Goal: Transaction & Acquisition: Purchase product/service

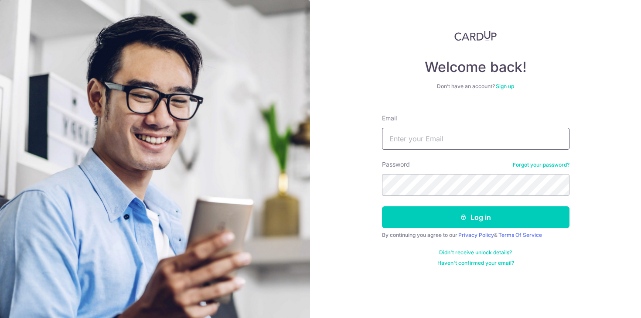
click at [452, 134] on input "Email" at bounding box center [476, 139] width 188 height 22
click at [448, 138] on input "Email" at bounding box center [476, 139] width 188 height 22
type input "[EMAIL_ADDRESS][DOMAIN_NAME]"
click at [382, 206] on button "Log in" at bounding box center [476, 217] width 188 height 22
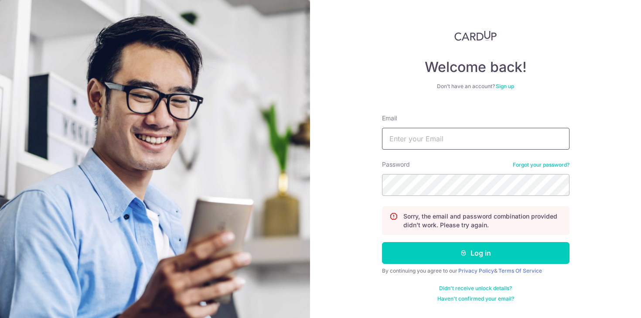
click at [447, 145] on input "Email" at bounding box center [476, 139] width 188 height 22
click at [505, 86] on link "Sign up" at bounding box center [505, 86] width 18 height 7
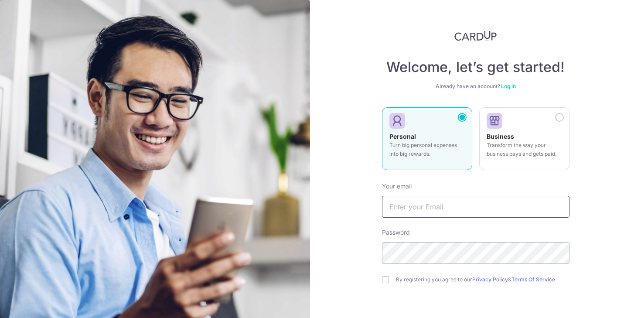
click at [451, 208] on input "text" at bounding box center [476, 207] width 188 height 22
type input "[EMAIL_ADDRESS][DOMAIN_NAME]"
click at [363, 244] on div "Welcome, let’s get started! Already have an account? Log in Personal Turn big p…" at bounding box center [475, 159] width 331 height 318
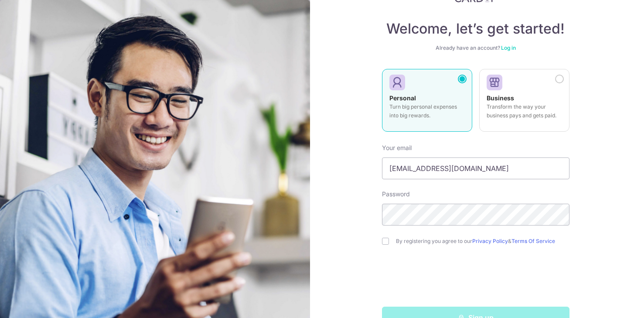
scroll to position [63, 0]
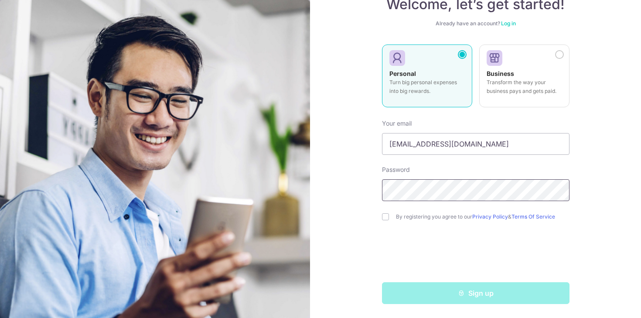
click at [347, 193] on div "Welcome, let’s get started! Already have an account? Log in Personal Turn big p…" at bounding box center [475, 159] width 331 height 318
click at [384, 219] on input "checkbox" at bounding box center [385, 216] width 7 height 7
checkbox input "true"
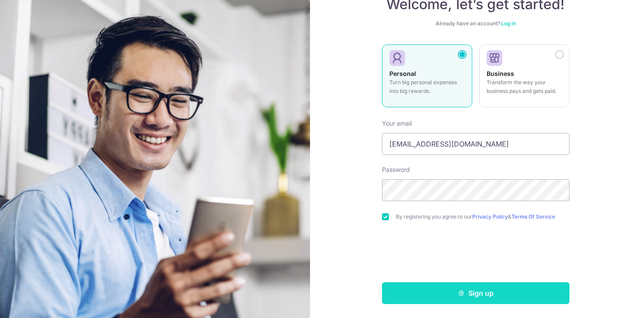
click at [427, 294] on button "Sign up" at bounding box center [476, 293] width 188 height 22
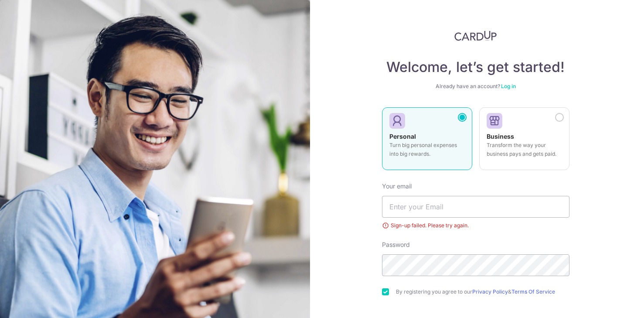
scroll to position [41, 0]
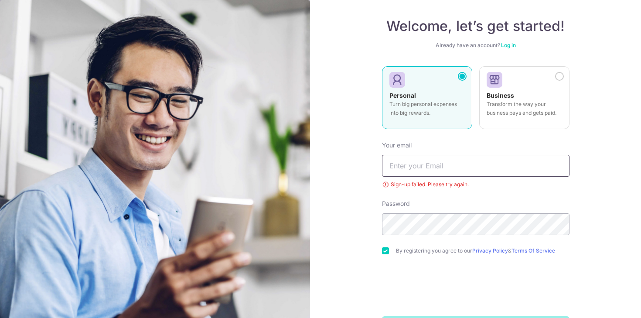
click at [467, 173] on input "text" at bounding box center [476, 166] width 188 height 22
click at [464, 203] on div "Password" at bounding box center [476, 217] width 188 height 36
click at [460, 174] on input "text" at bounding box center [476, 166] width 188 height 22
type input "meiqiong93@gmail.com"
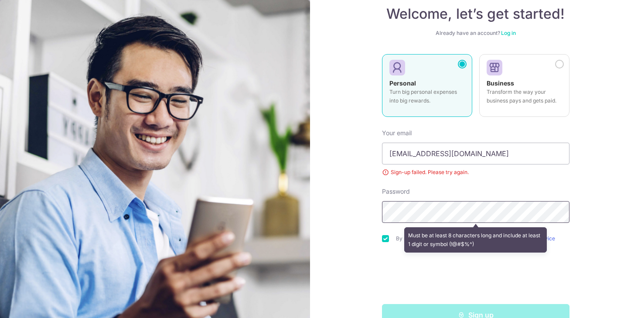
scroll to position [75, 0]
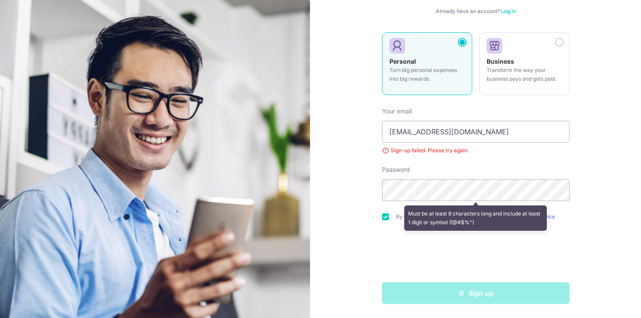
click at [506, 12] on link "Log in" at bounding box center [508, 11] width 15 height 7
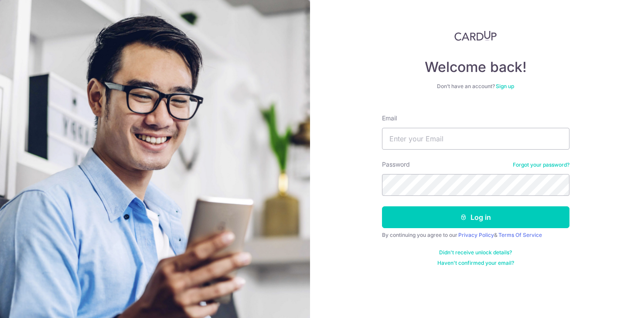
click at [520, 168] on link "Forgot your password?" at bounding box center [541, 164] width 57 height 7
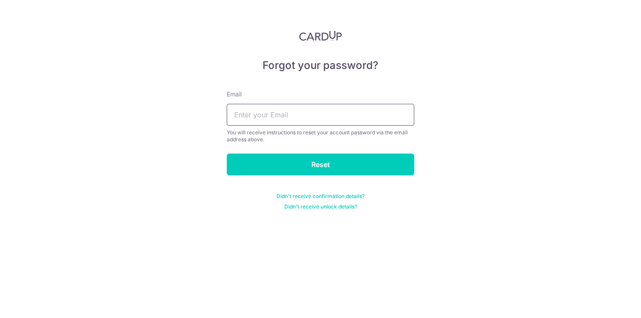
click at [361, 118] on input "text" at bounding box center [321, 115] width 188 height 22
type input "[EMAIL_ADDRESS][DOMAIN_NAME]"
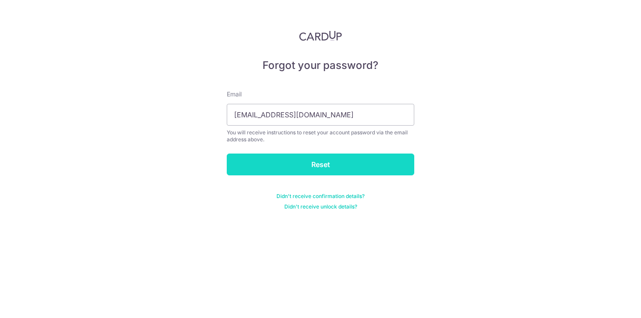
click at [327, 161] on input "Reset" at bounding box center [321, 165] width 188 height 22
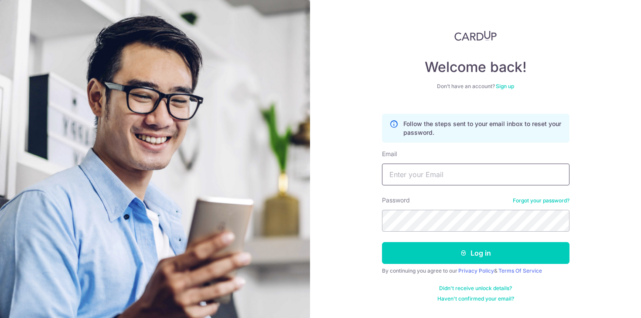
click at [424, 174] on input "Email" at bounding box center [476, 175] width 188 height 22
type input "[EMAIL_ADDRESS][DOMAIN_NAME]"
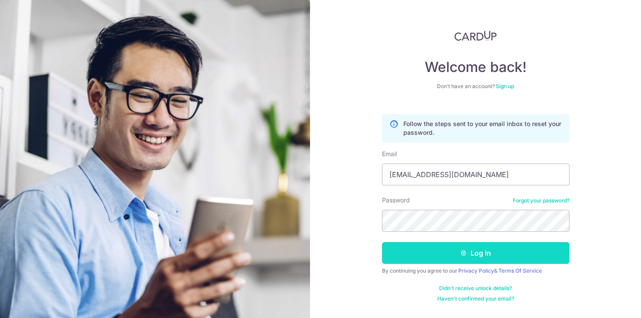
click at [448, 251] on button "Log in" at bounding box center [476, 253] width 188 height 22
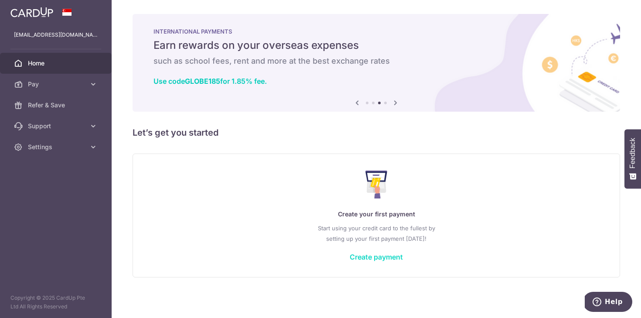
click at [381, 254] on link "Create payment" at bounding box center [376, 257] width 53 height 9
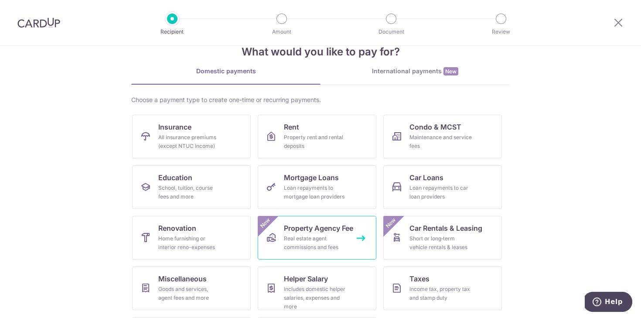
scroll to position [23, 0]
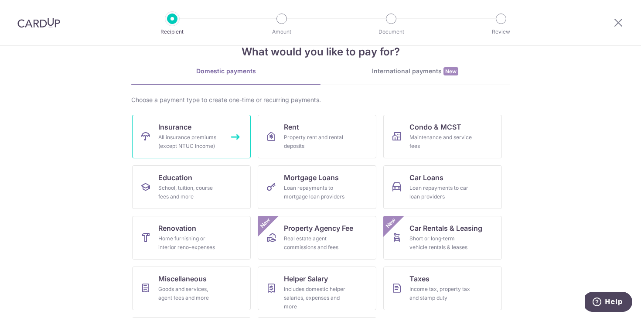
click at [205, 146] on div "All insurance premiums (except NTUC Income)" at bounding box center [189, 141] width 63 height 17
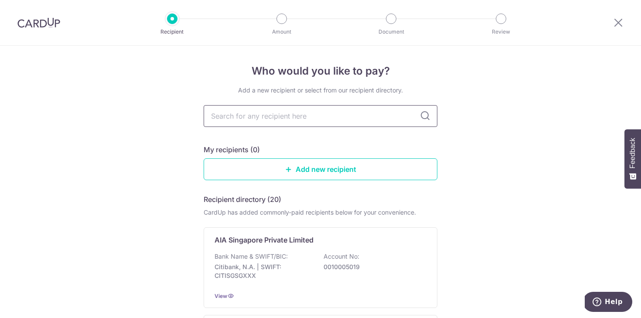
click at [366, 120] on input "text" at bounding box center [321, 116] width 234 height 22
type input "["
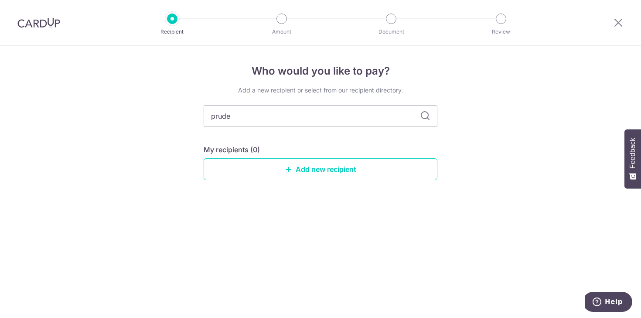
type input "[PERSON_NAME]"
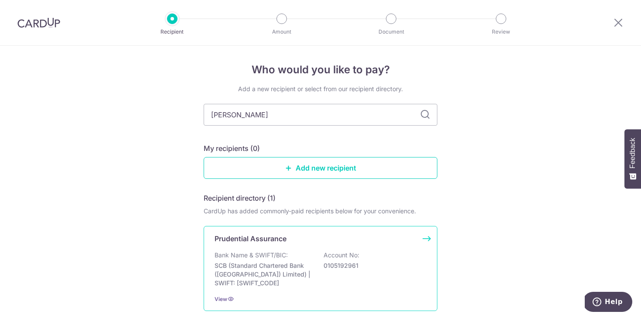
scroll to position [2, 0]
click at [281, 253] on p "Bank Name & SWIFT/BIC:" at bounding box center [251, 254] width 73 height 9
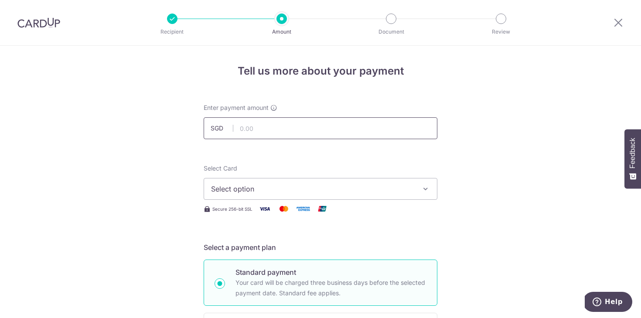
click at [277, 127] on input "text" at bounding box center [321, 128] width 234 height 22
type input "8,214.87"
click at [276, 188] on span "Select option" at bounding box center [312, 189] width 203 height 10
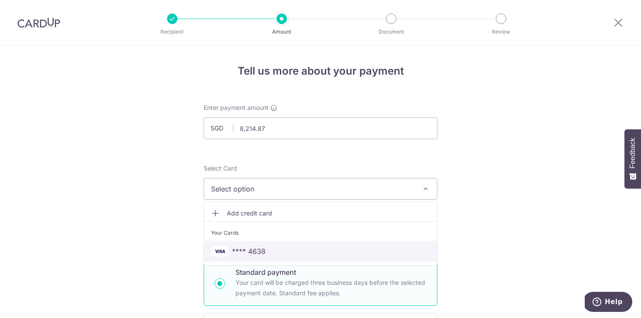
click at [255, 246] on span "**** 4638" at bounding box center [249, 251] width 34 height 10
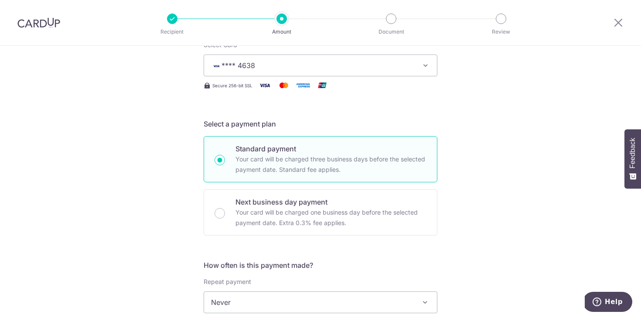
scroll to position [190, 0]
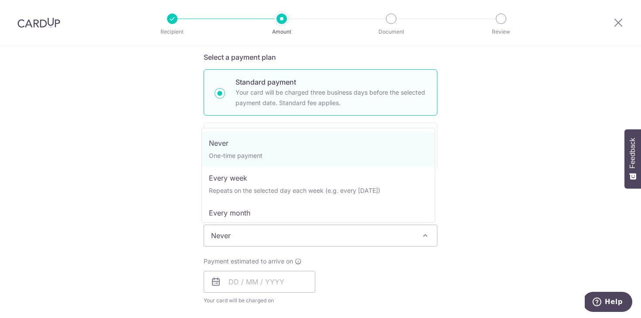
click at [298, 236] on span "Never" at bounding box center [320, 235] width 233 height 21
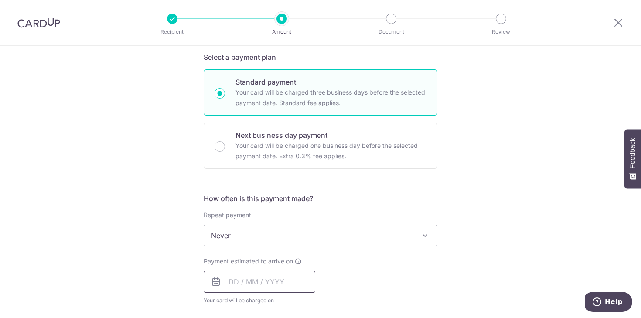
click at [240, 282] on input "text" at bounding box center [260, 282] width 112 height 22
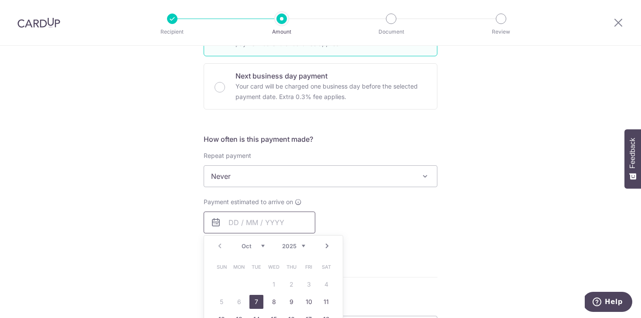
scroll to position [279, 0]
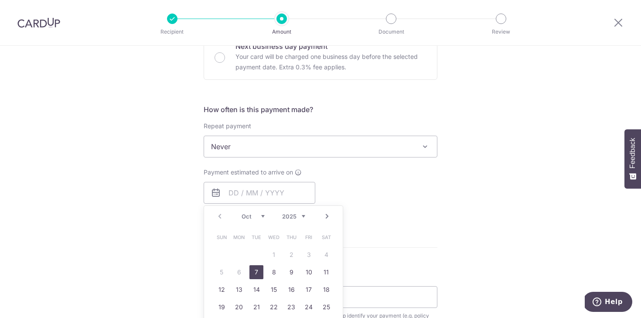
click at [256, 276] on link "7" at bounding box center [257, 272] width 14 height 14
type input "[DATE]"
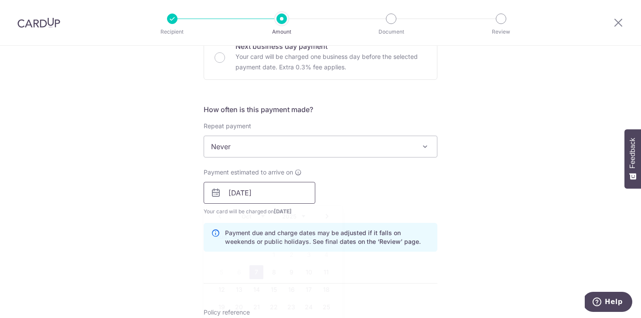
click at [275, 202] on input "[DATE]" at bounding box center [260, 193] width 112 height 22
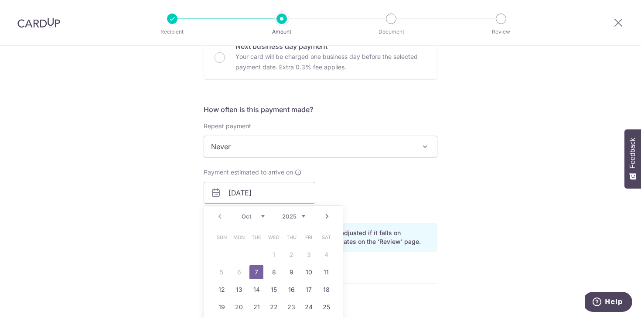
click at [250, 274] on link "7" at bounding box center [257, 272] width 14 height 14
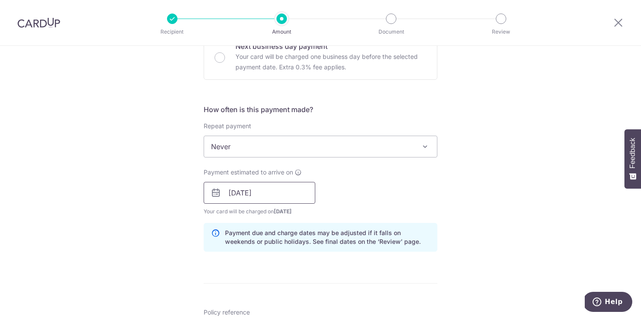
click at [266, 197] on input "[DATE]" at bounding box center [260, 193] width 112 height 22
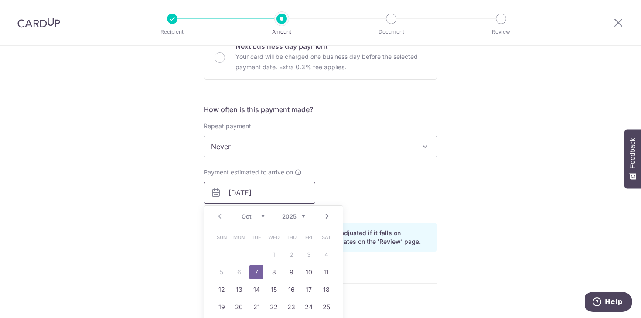
click at [266, 197] on input "[DATE]" at bounding box center [260, 193] width 112 height 22
click at [372, 183] on div "Payment estimated to arrive on 07/10/2025 Prev Next Oct Nov Dec 2025 2026 2027 …" at bounding box center [320, 192] width 244 height 48
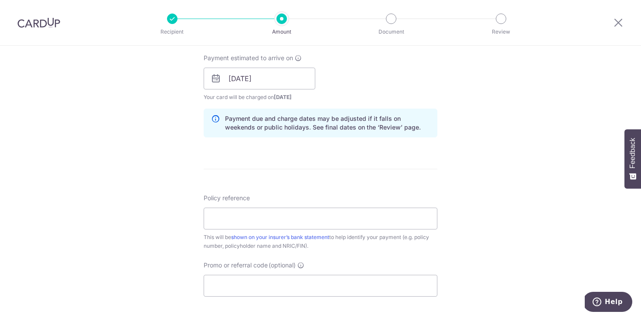
scroll to position [404, 0]
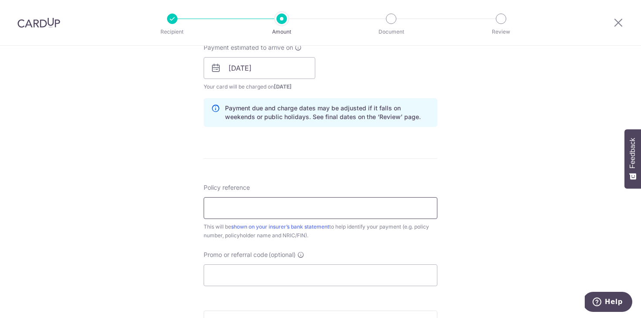
click at [305, 213] on input "Policy reference" at bounding box center [321, 208] width 234 height 22
paste input "75561142"
type input "75561142 ONG MEI QI S9301698Z"
click at [359, 181] on form "Enter payment amount SGD 8,214.87 8214.87 Select Card **** 4638 Add credit card…" at bounding box center [321, 62] width 234 height 726
click at [262, 273] on input "Promo or referral code (optional) Enter either a promo code or a referral code …" at bounding box center [321, 275] width 234 height 22
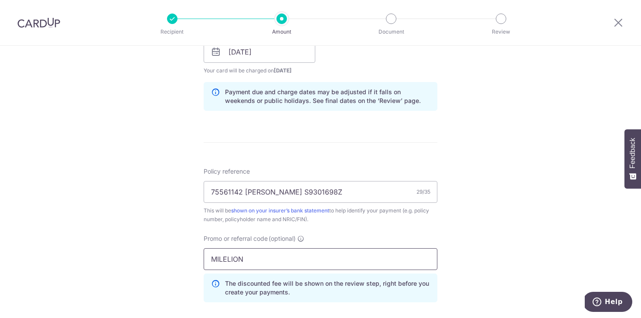
type input "MILELION"
click at [482, 250] on div "Tell us more about your payment Enter payment amount SGD 8,214.87 8214.87 Selec…" at bounding box center [320, 58] width 641 height 864
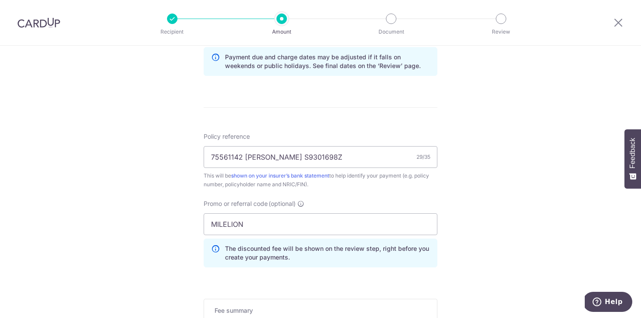
scroll to position [581, 0]
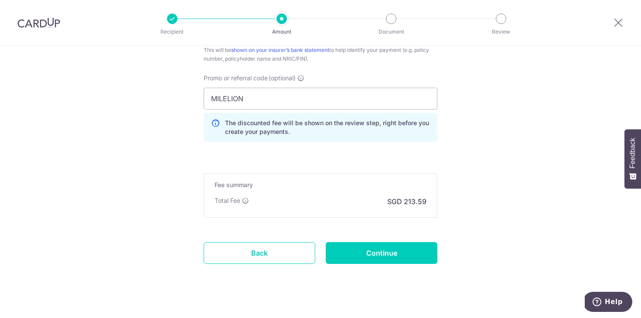
click at [246, 201] on icon at bounding box center [245, 200] width 7 height 7
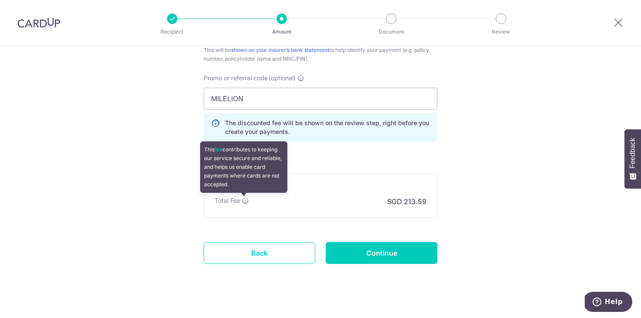
click at [246, 201] on icon at bounding box center [245, 200] width 7 height 7
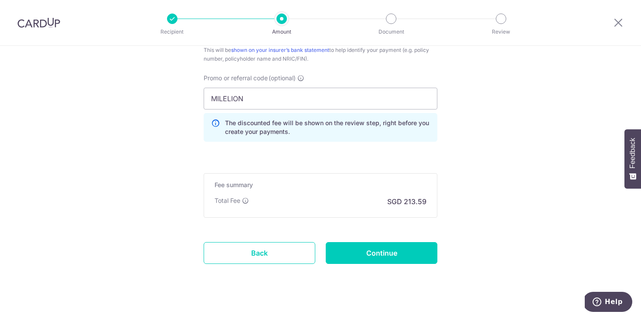
click at [433, 204] on div "Fee summary Base fee Extend fee Next-day fee Total Fee SGD 213.59" at bounding box center [321, 195] width 234 height 44
click at [283, 103] on input "MILELION" at bounding box center [321, 99] width 234 height 22
click at [384, 249] on input "Continue" at bounding box center [382, 253] width 112 height 22
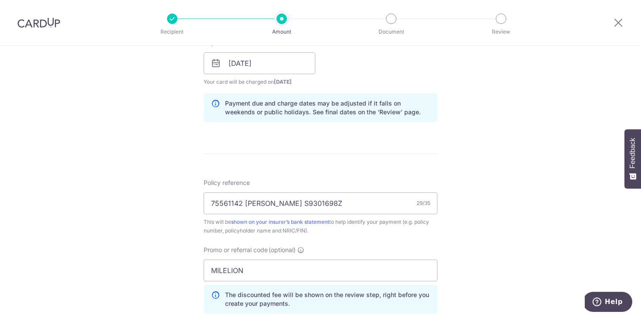
scroll to position [108, 0]
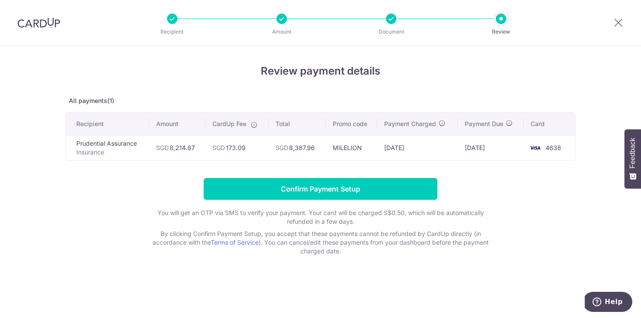
click at [254, 130] on th "CardUp Fee" at bounding box center [236, 124] width 63 height 23
click at [255, 126] on icon at bounding box center [254, 124] width 7 height 7
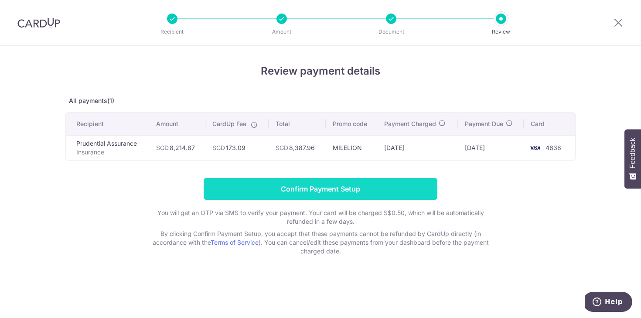
click at [361, 195] on input "Confirm Payment Setup" at bounding box center [321, 189] width 234 height 22
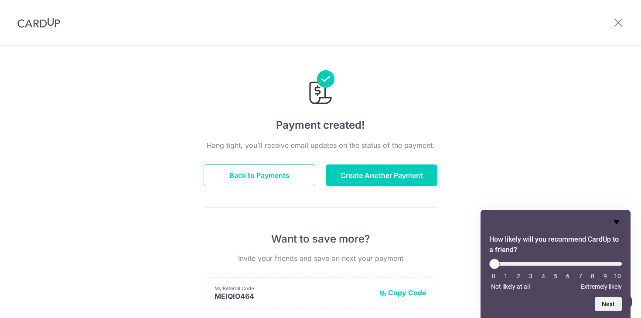
click at [615, 220] on icon "Hide survey" at bounding box center [616, 222] width 5 height 4
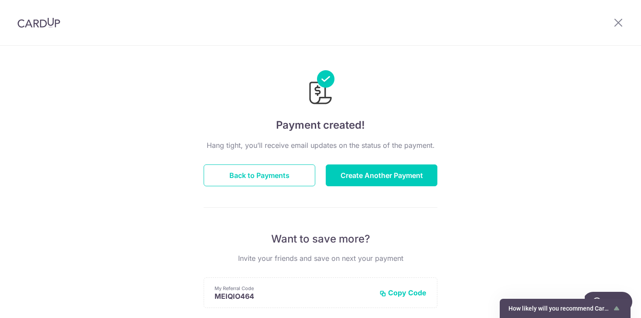
scroll to position [165, 0]
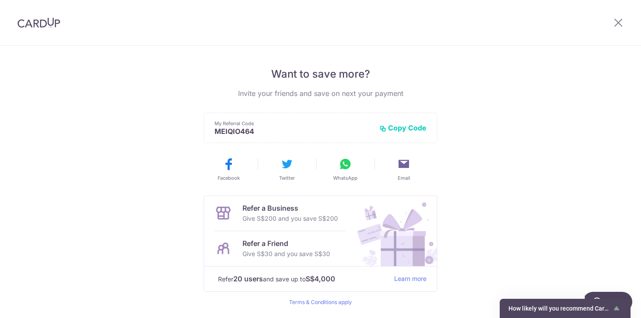
click at [401, 136] on div "My Referral Code MEIQIO464 Copy Code Copied" at bounding box center [321, 128] width 234 height 31
click at [408, 126] on button "Copy Code" at bounding box center [403, 127] width 47 height 9
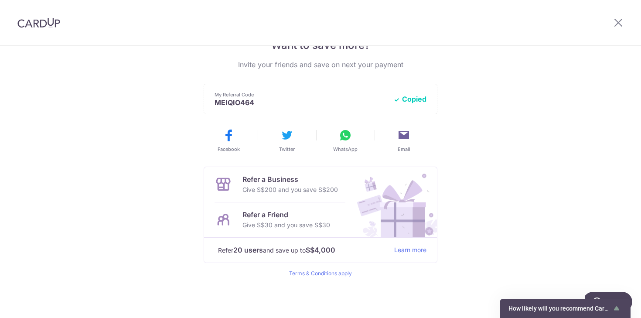
scroll to position [0, 0]
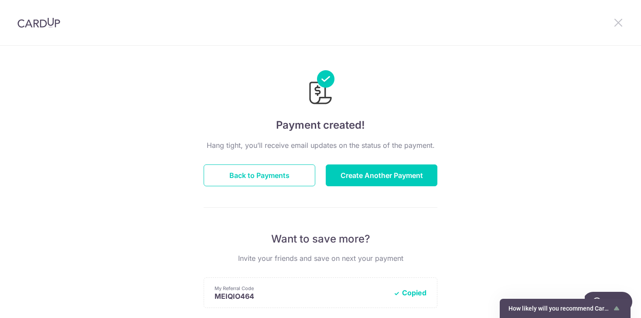
click at [617, 22] on icon at bounding box center [618, 22] width 10 height 11
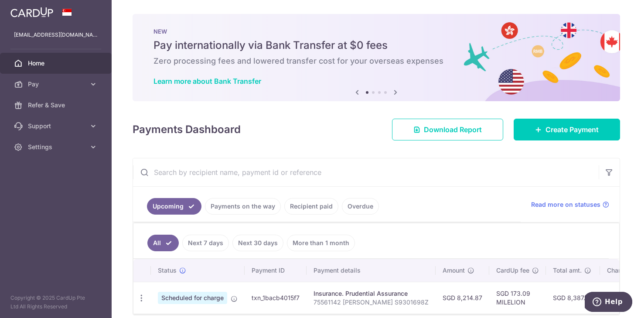
scroll to position [43, 0]
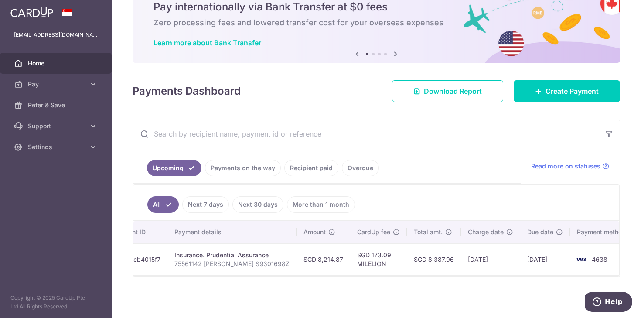
drag, startPoint x: 426, startPoint y: 260, endPoint x: 640, endPoint y: 268, distance: 214.3
click at [640, 268] on div "× Pause Schedule Pause all future payments in this series Pause just this one p…" at bounding box center [377, 159] width 530 height 318
click at [429, 89] on span "Download Report" at bounding box center [453, 91] width 58 height 10
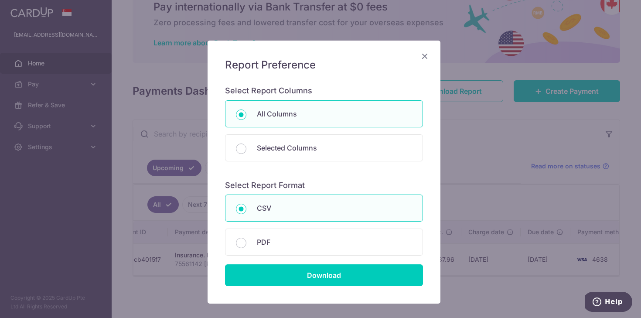
scroll to position [72, 0]
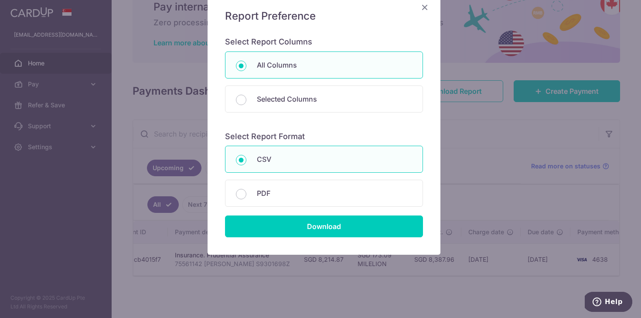
click at [422, 12] on icon "Close" at bounding box center [425, 7] width 10 height 11
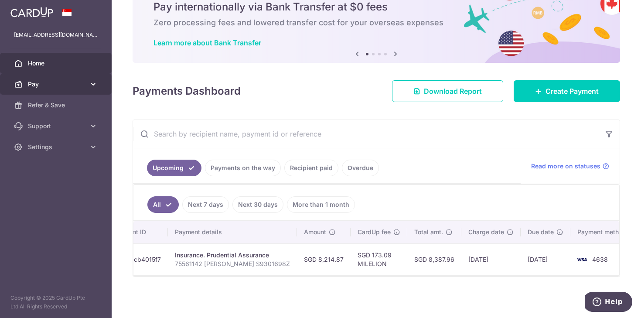
click at [80, 84] on span "Pay" at bounding box center [57, 84] width 58 height 9
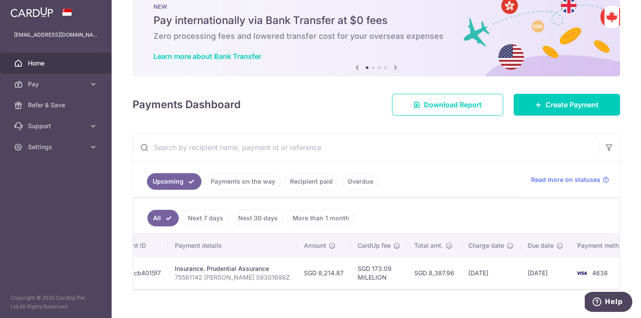
scroll to position [0, 0]
